Goal: Transaction & Acquisition: Subscribe to service/newsletter

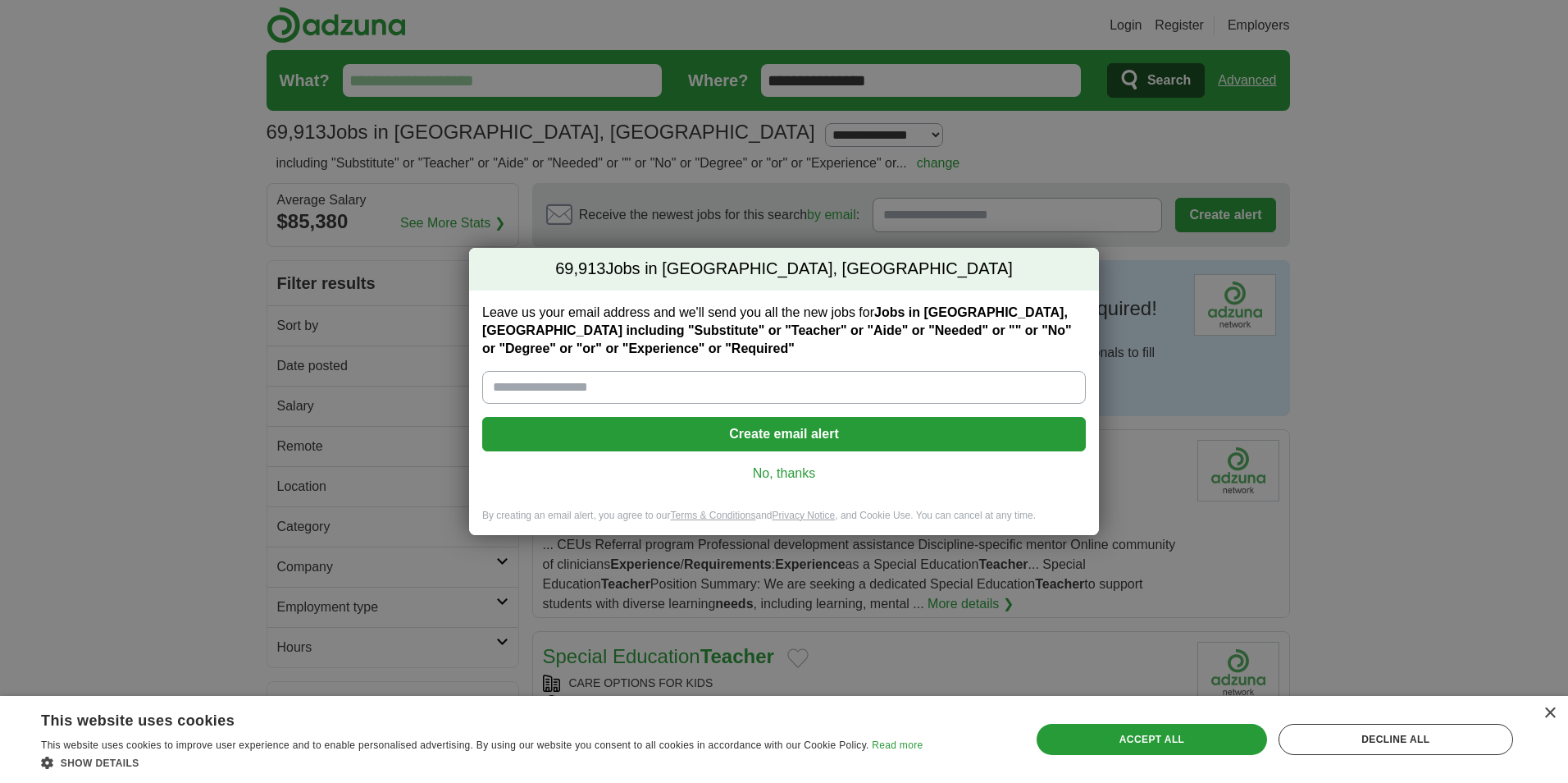
click at [623, 390] on input "Leave us your email address and we'll send you all the new jobs for Jobs in [GE…" at bounding box center [784, 388] width 603 height 33
type input "**********"
click at [780, 443] on button "Create email alert" at bounding box center [784, 433] width 603 height 34
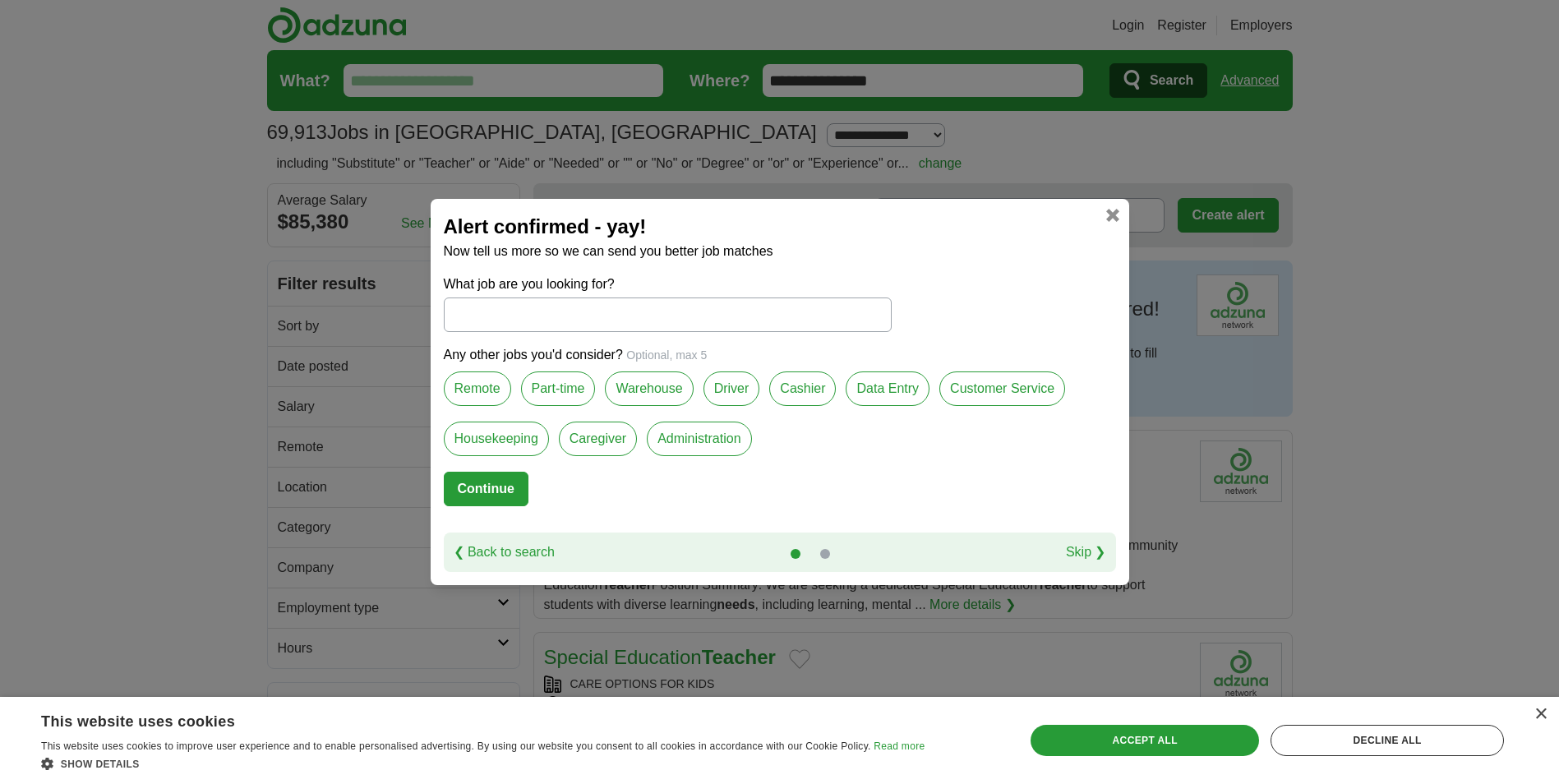
click at [544, 322] on input "What job are you looking for?" at bounding box center [667, 314] width 448 height 34
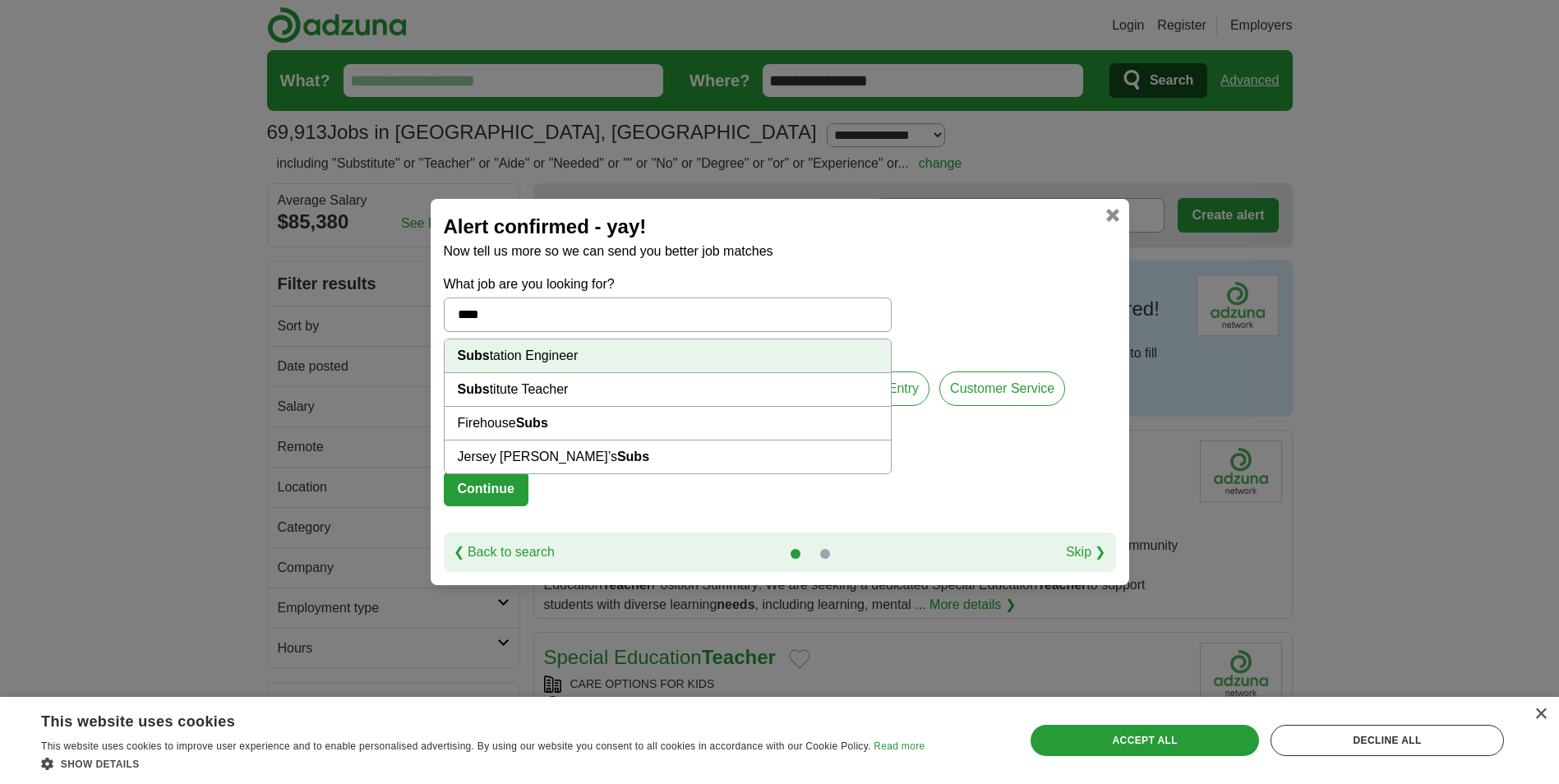
click at [567, 380] on li "Subs titute Teacher" at bounding box center [668, 390] width 447 height 34
type input "**********"
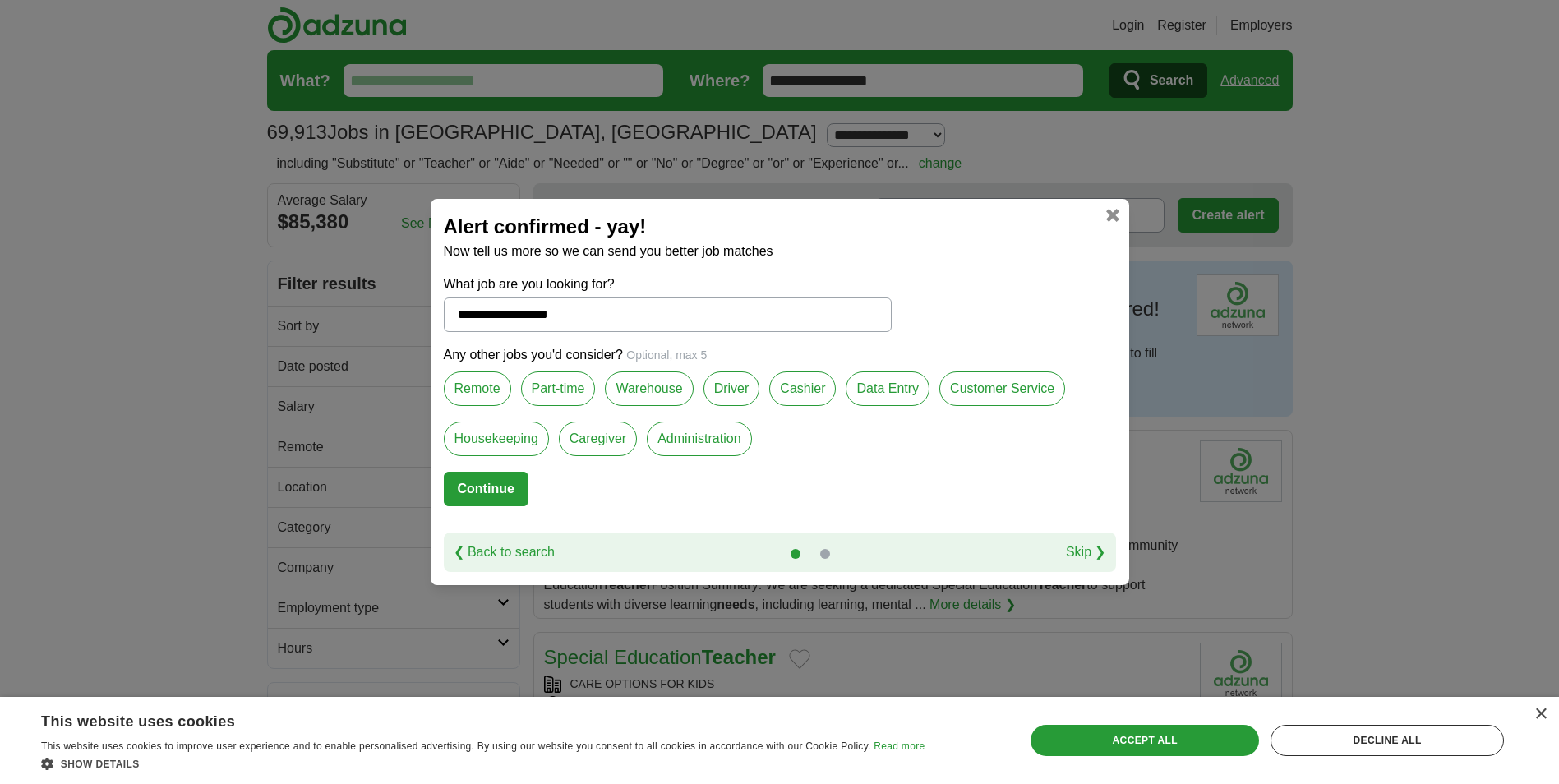
click at [1114, 219] on link at bounding box center [1112, 215] width 13 height 13
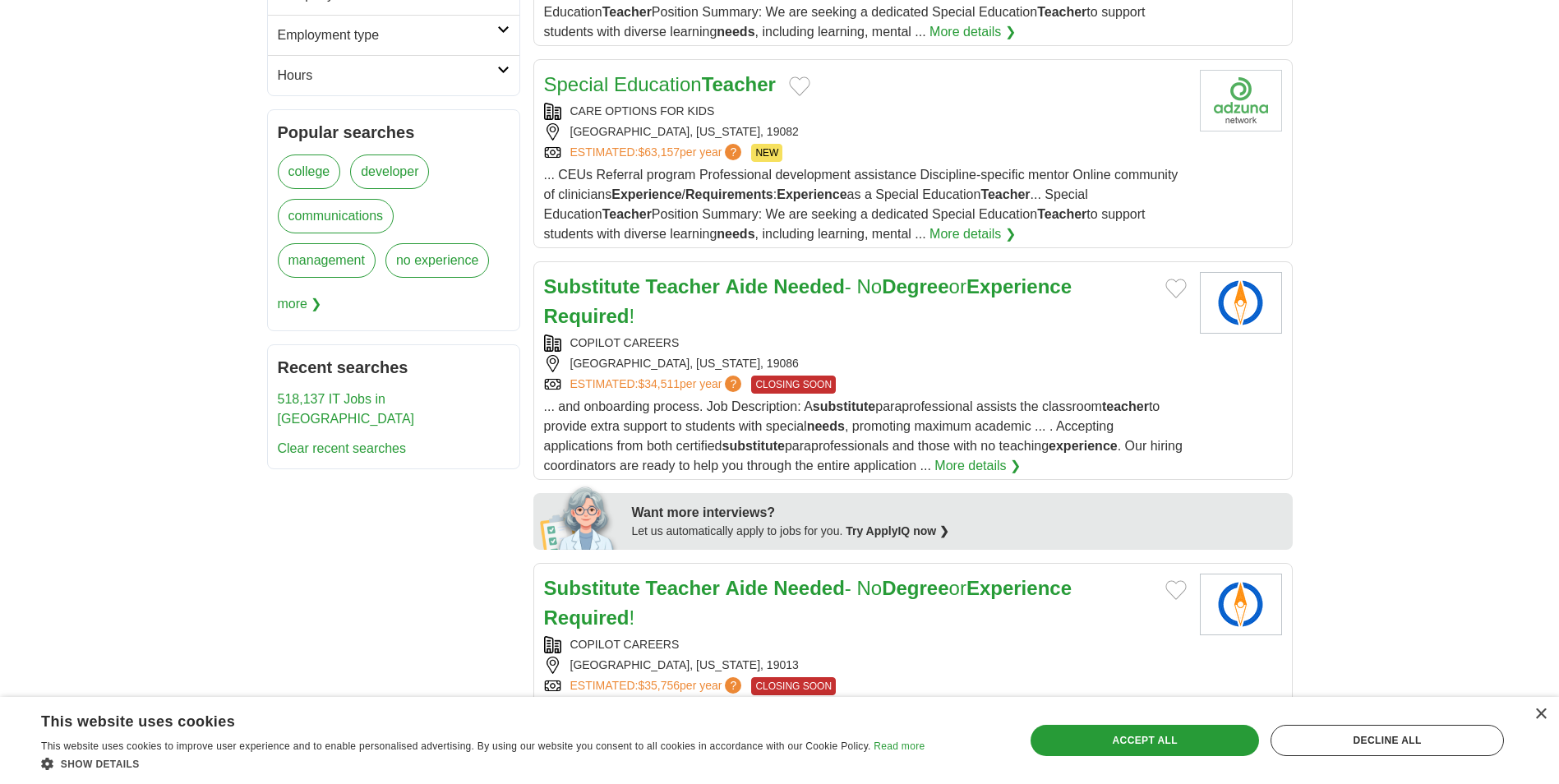
scroll to position [672, 0]
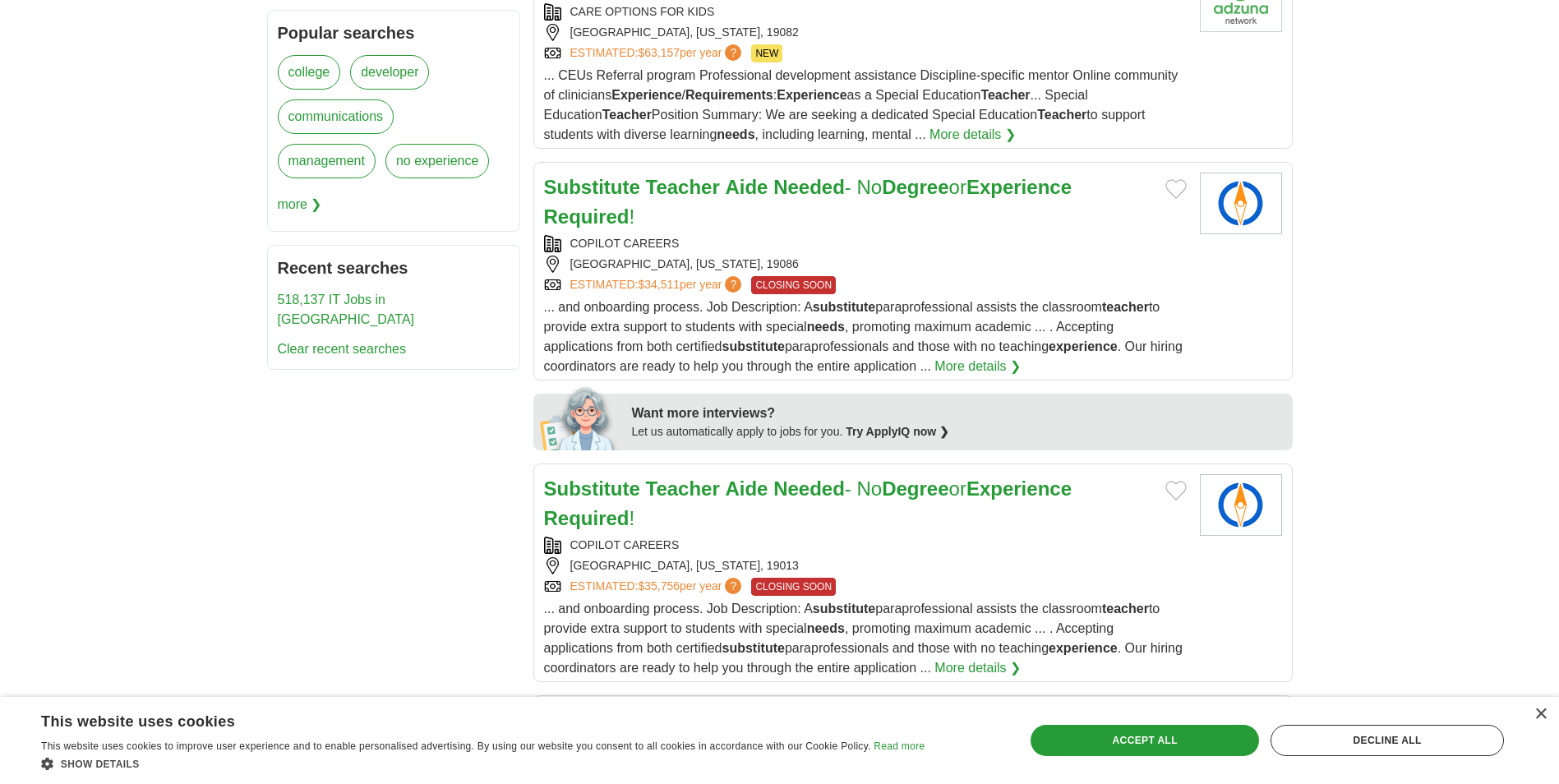
drag, startPoint x: 1467, startPoint y: 178, endPoint x: 1571, endPoint y: 196, distance: 105.5
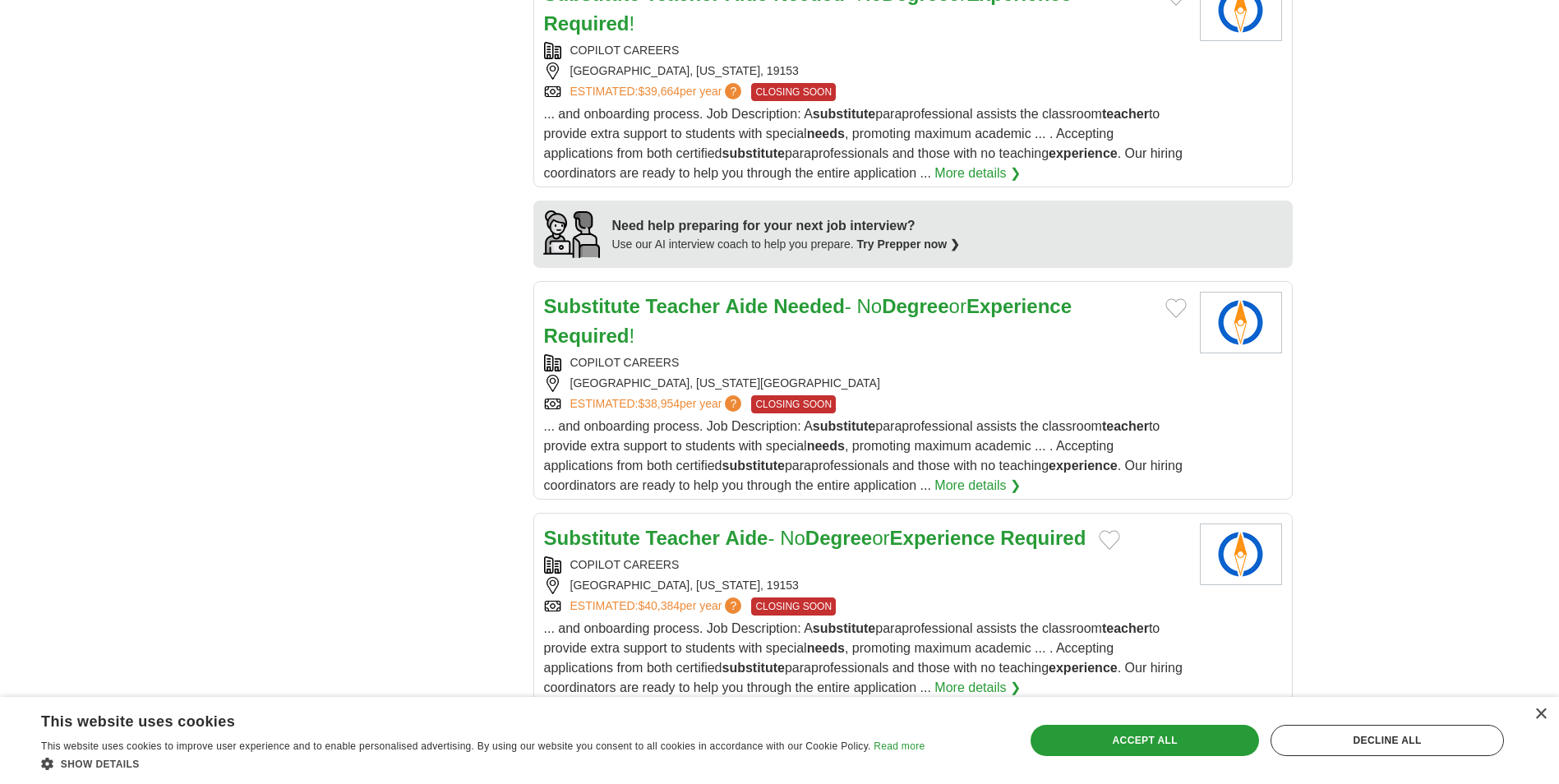
scroll to position [1738, 0]
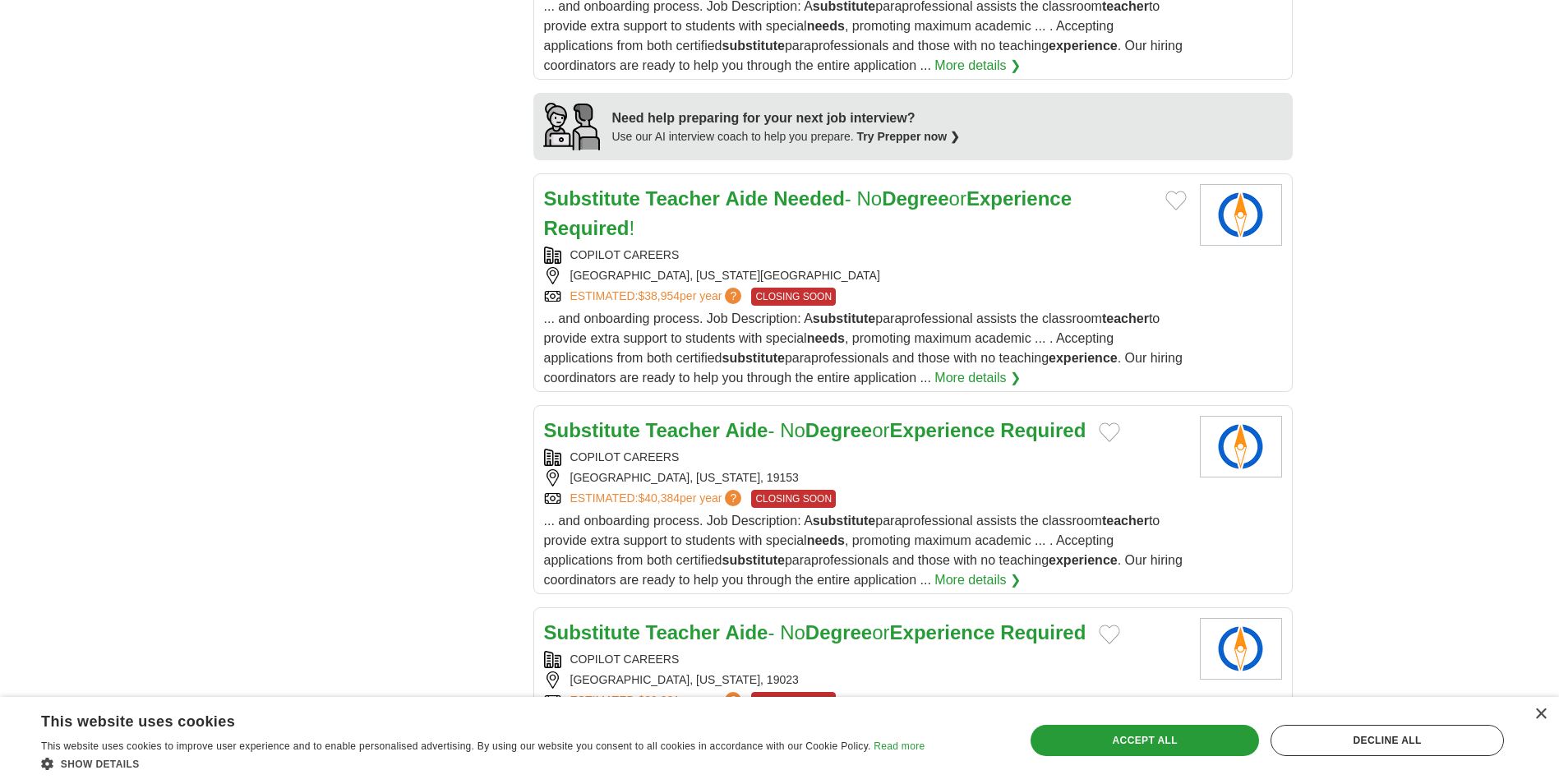
click at [660, 290] on span "$38,954" at bounding box center [659, 295] width 42 height 13
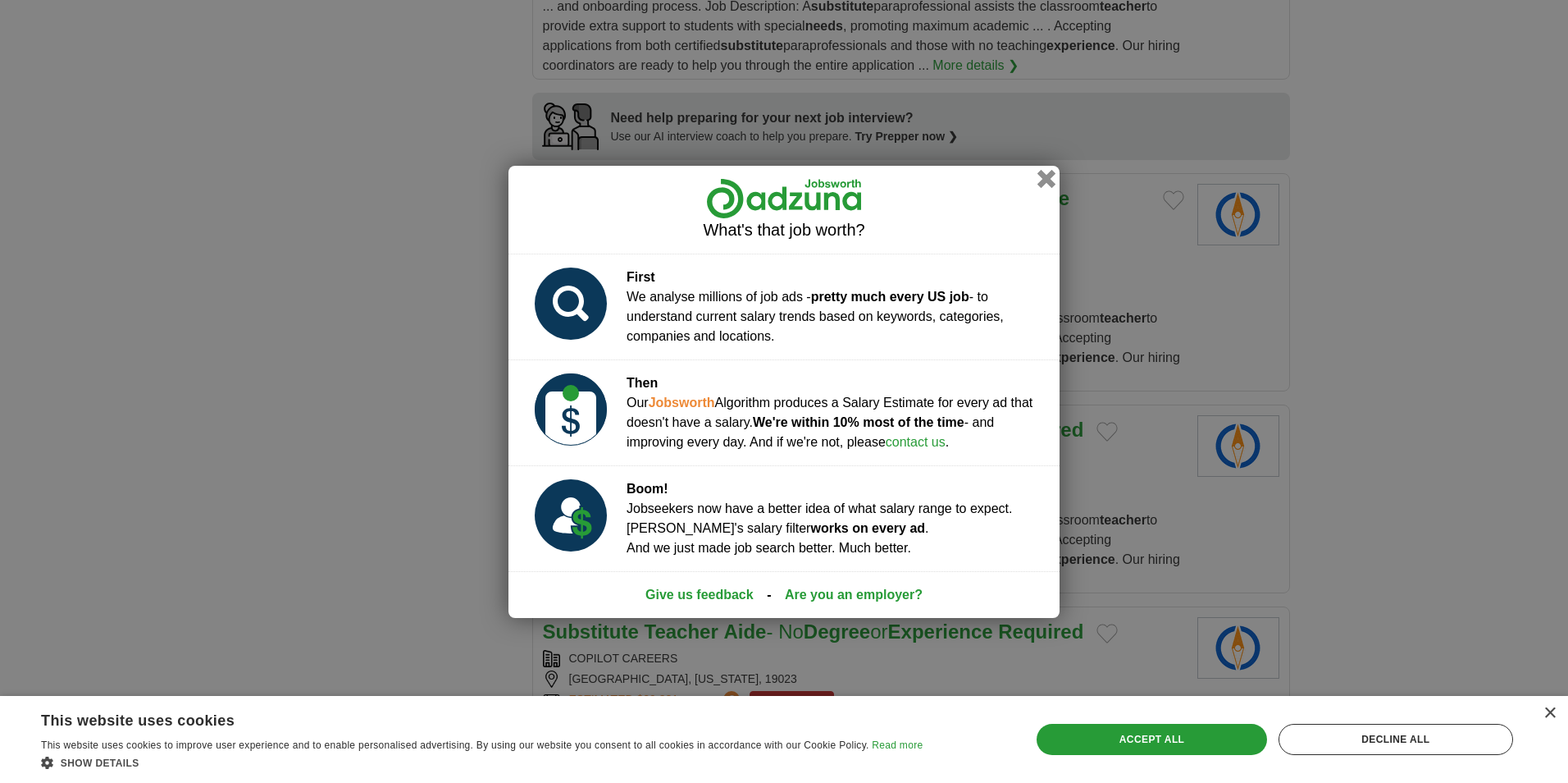
click at [1047, 180] on button "button" at bounding box center [1046, 178] width 18 height 19
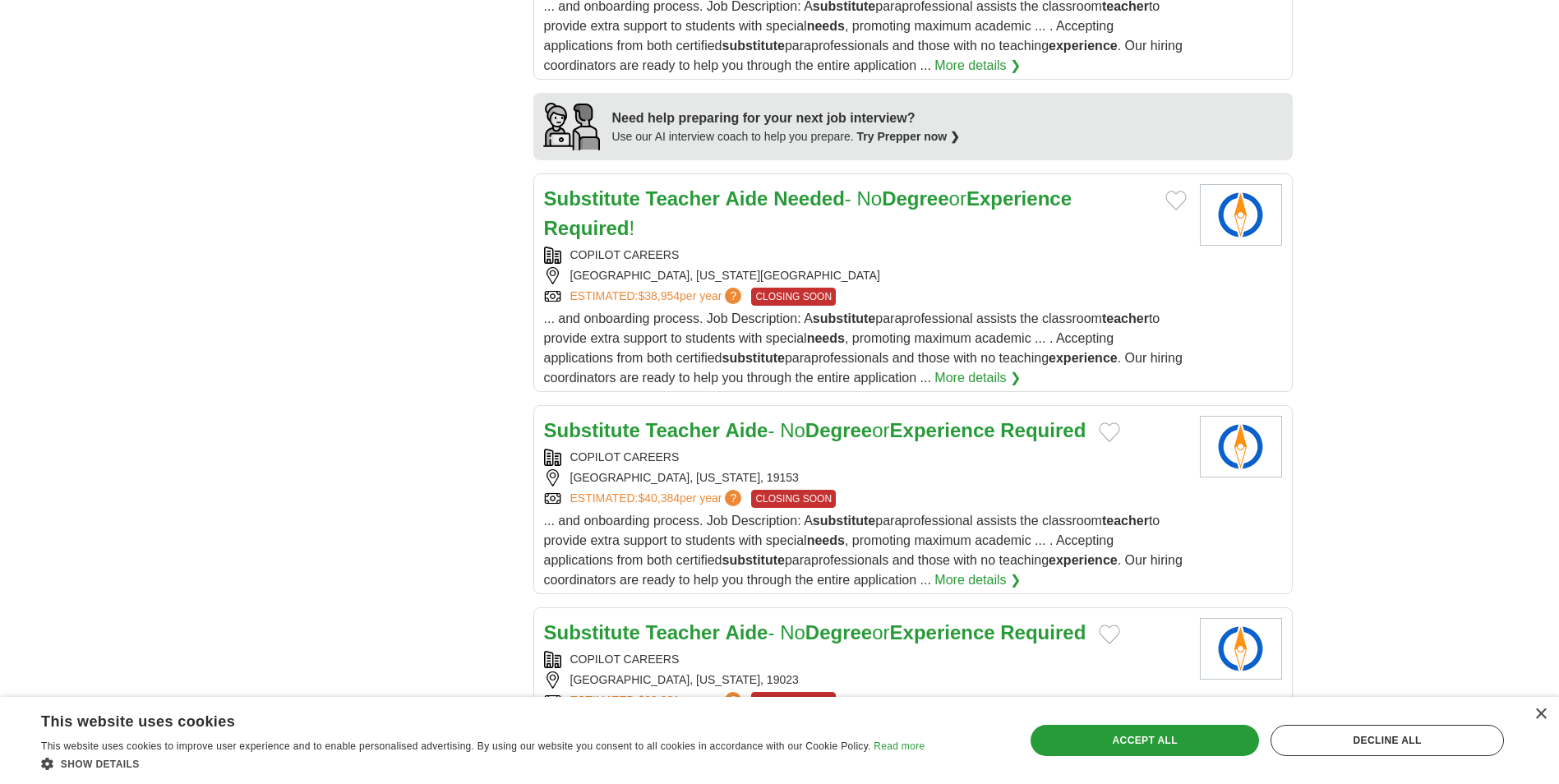
click at [802, 197] on strong "Needed" at bounding box center [809, 198] width 71 height 22
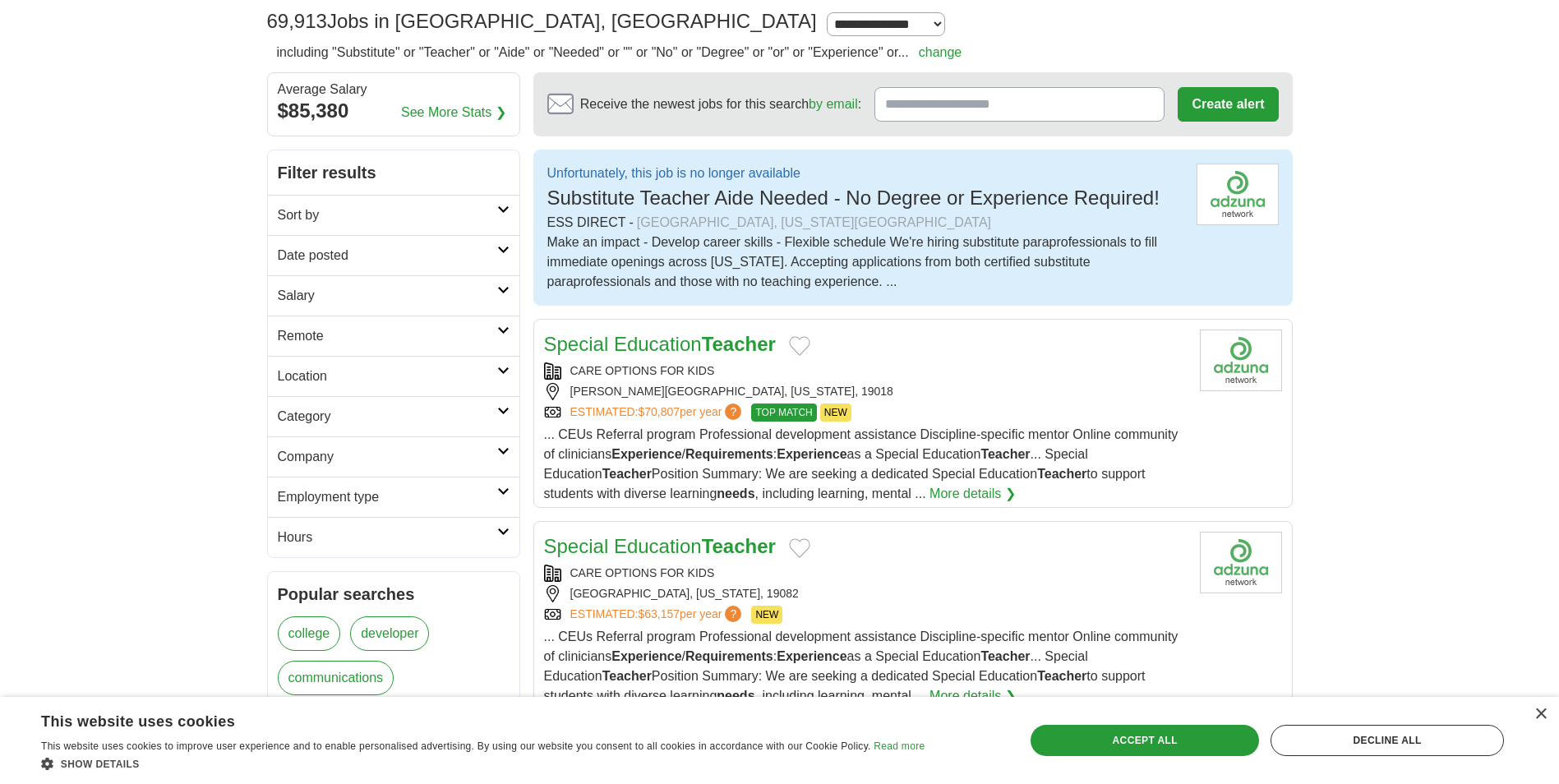
scroll to position [0, 0]
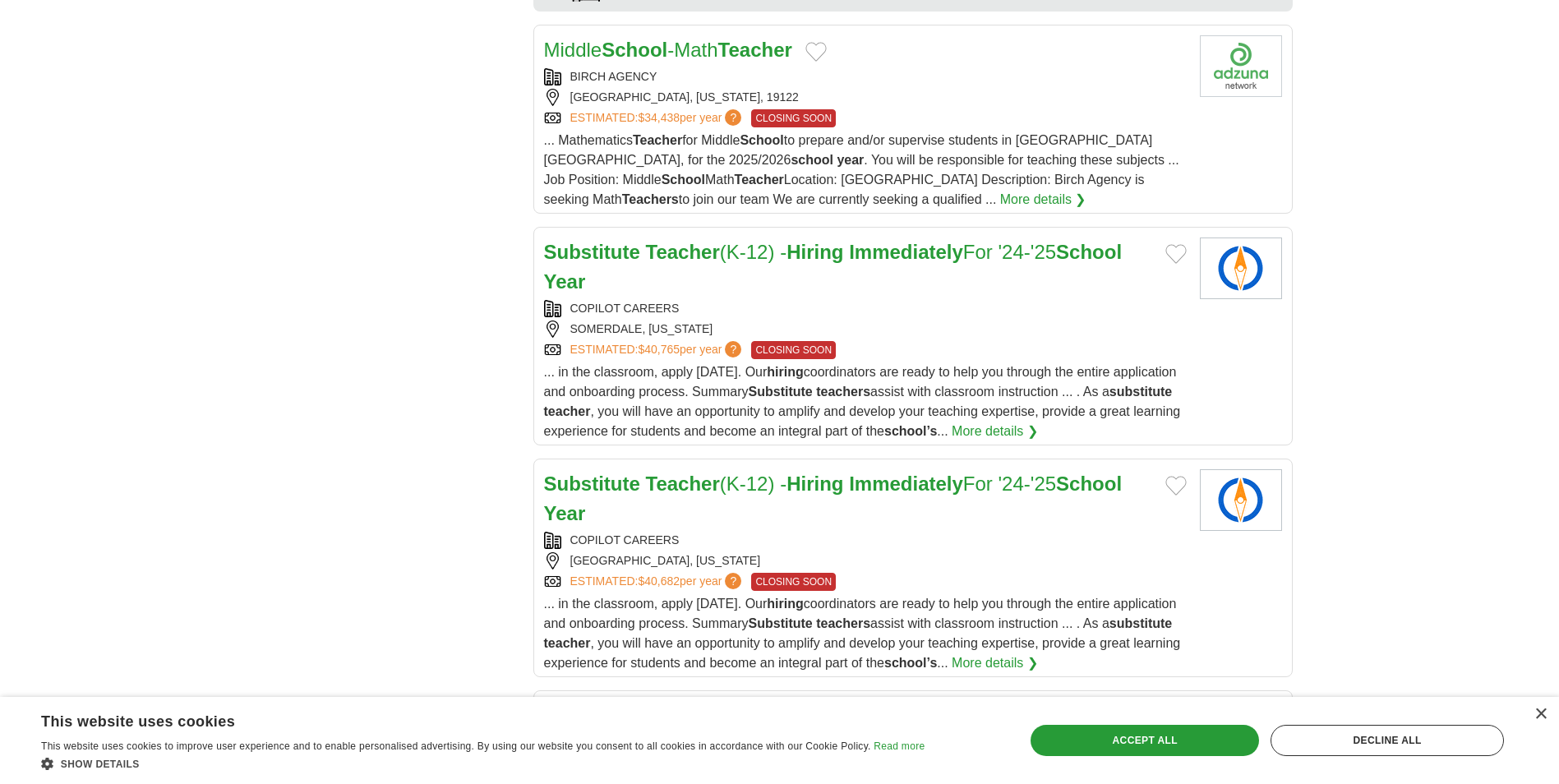
scroll to position [1798, 0]
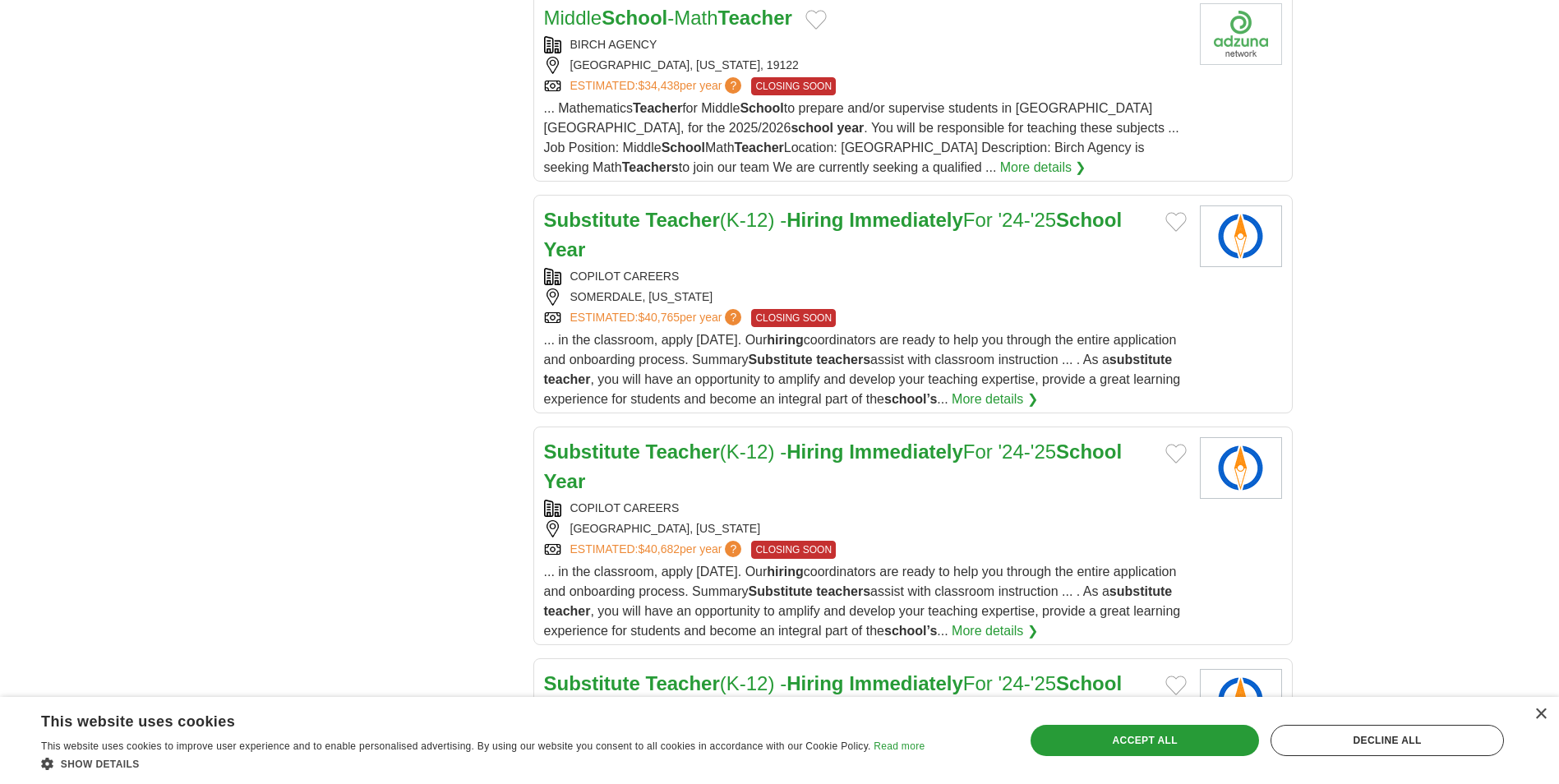
click at [724, 243] on h2 "Substitute Teacher (K-12) - Hiring Immediately For '24-'25 School Year" at bounding box center [849, 235] width 609 height 59
